Goal: Check status: Check status

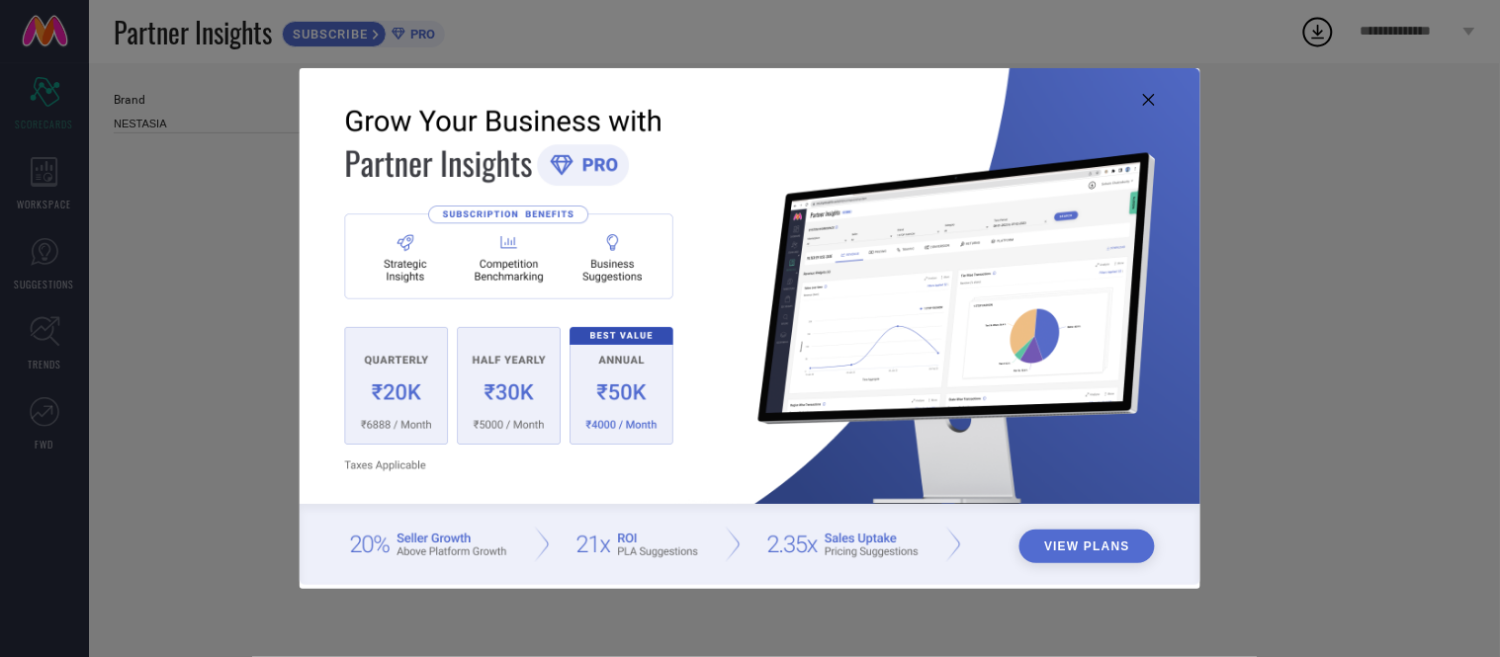
type input "All"
click at [1150, 100] on icon at bounding box center [1149, 100] width 12 height 12
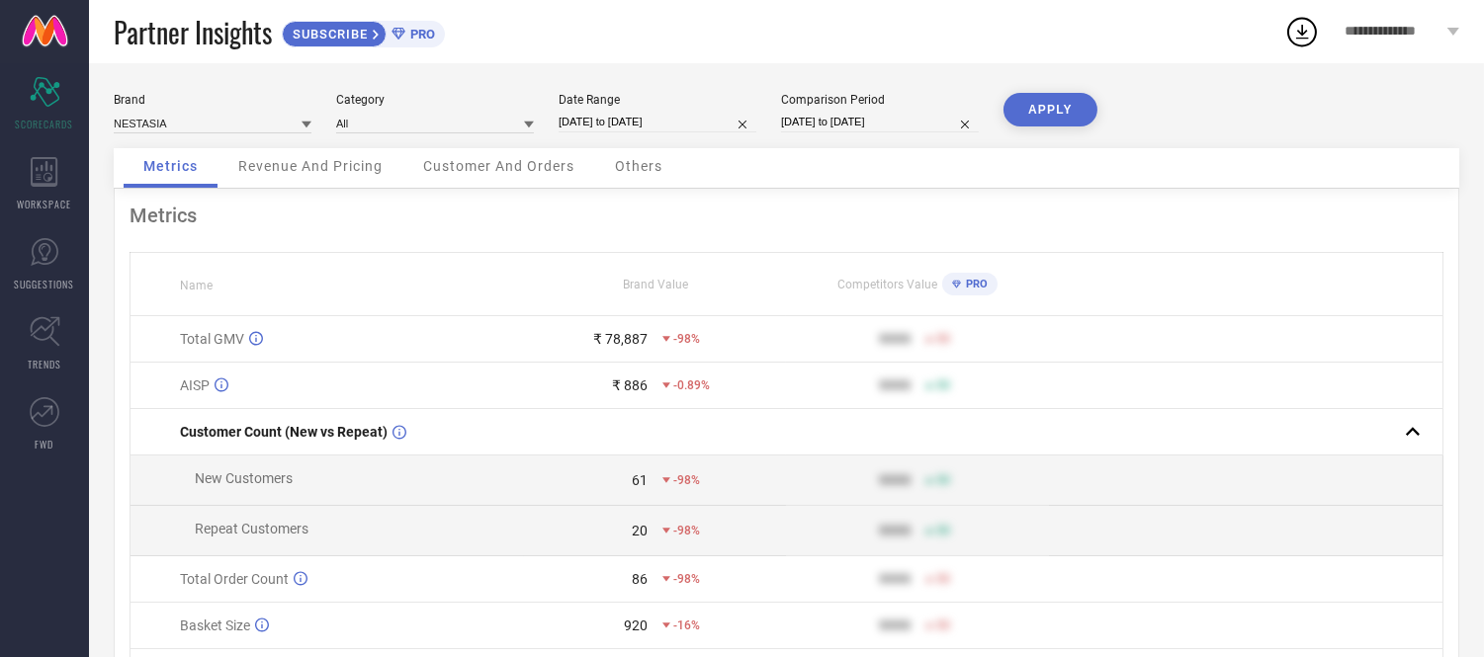
select select "7"
select select "2025"
select select "8"
select select "2025"
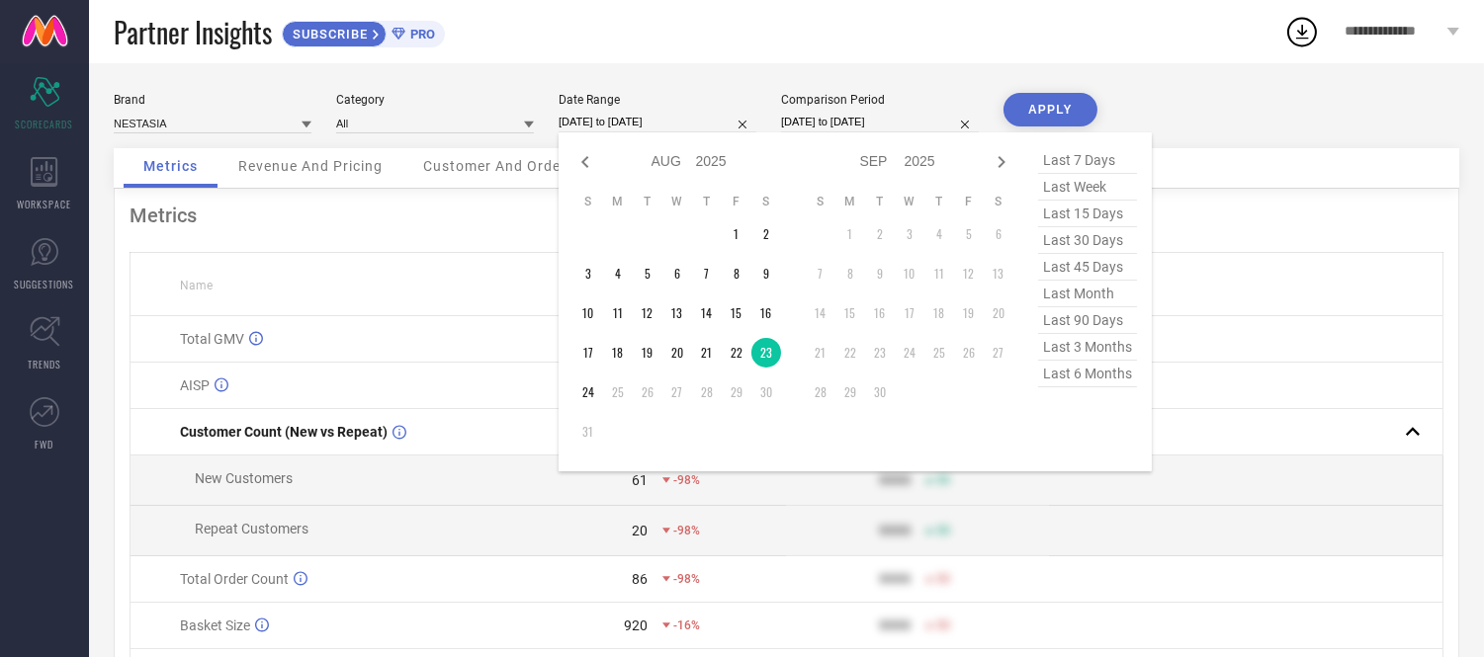
click at [619, 125] on input "[DATE] to [DATE]" at bounding box center [658, 122] width 198 height 21
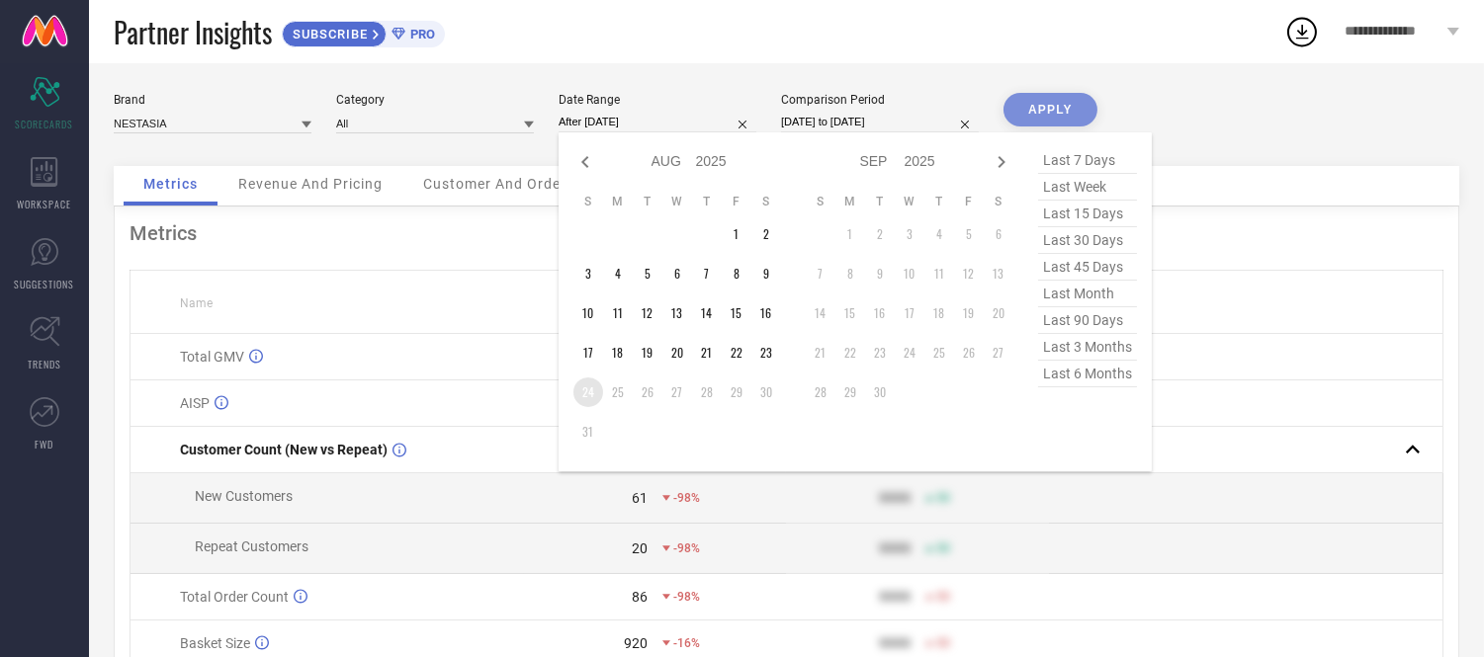
click at [579, 393] on td "24" at bounding box center [588, 393] width 30 height 30
type input "[DATE] to [DATE]"
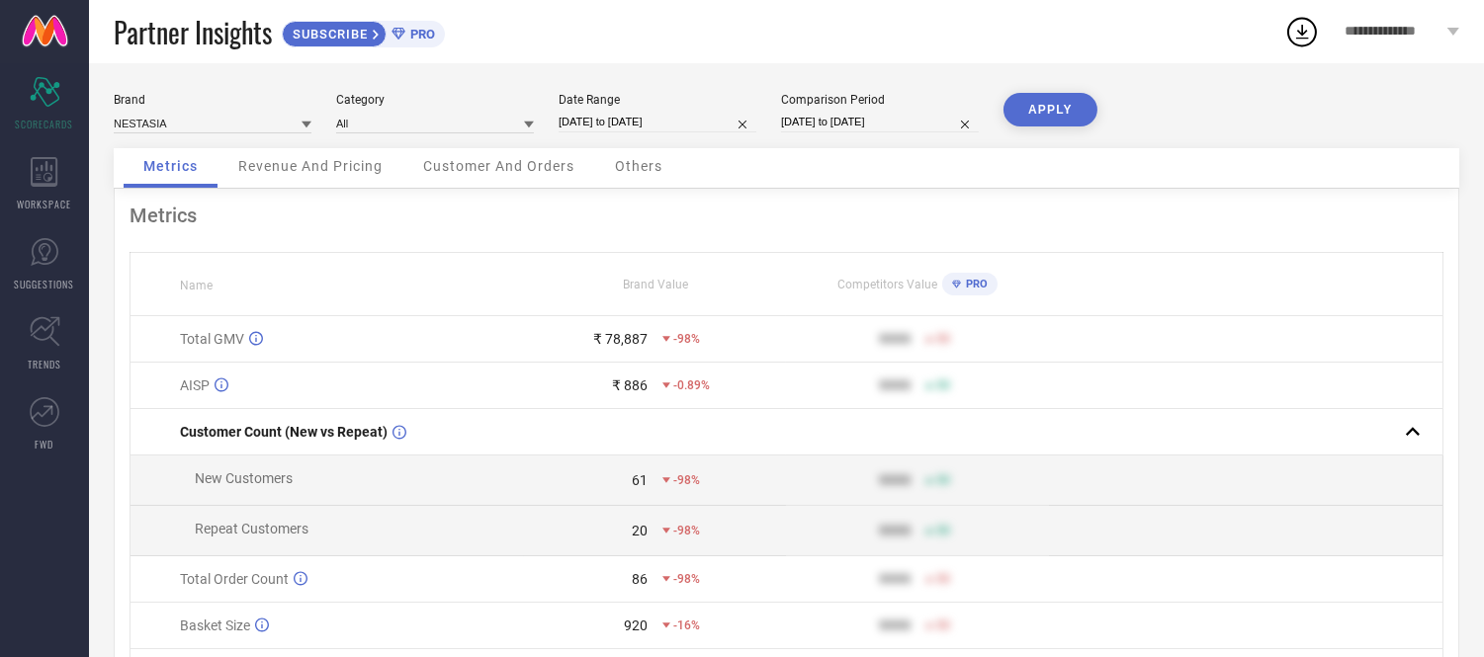
click at [1059, 106] on button "APPLY" at bounding box center [1051, 110] width 94 height 34
click at [634, 162] on span "Others" at bounding box center [638, 166] width 47 height 16
